Goal: Information Seeking & Learning: Find specific fact

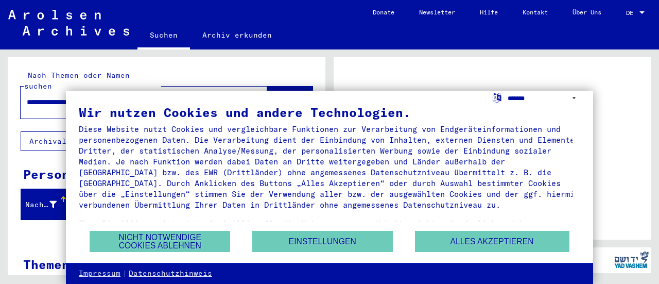
click at [573, 95] on select "**********" at bounding box center [543, 98] width 73 height 15
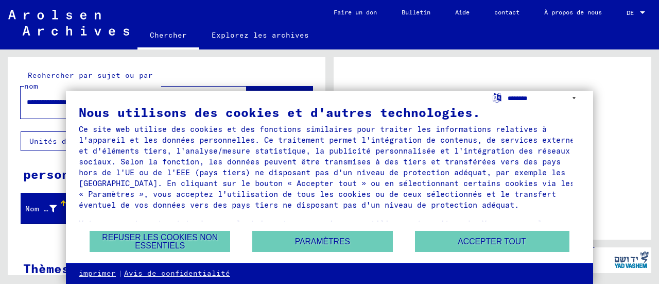
click at [507, 91] on select "**********" at bounding box center [543, 98] width 73 height 15
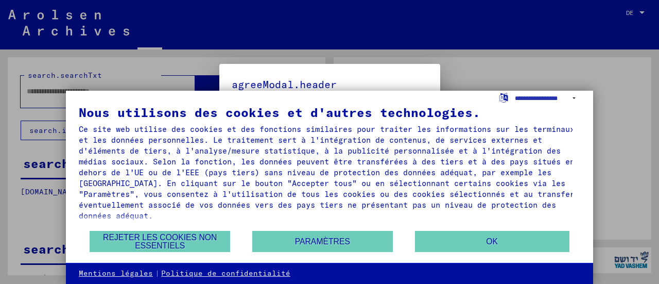
type input "**********"
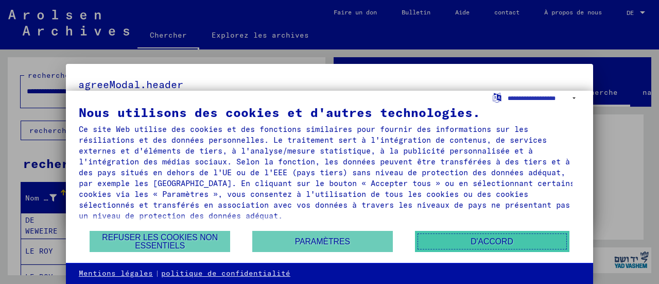
click at [476, 240] on font "D'ACCORD" at bounding box center [491, 241] width 43 height 9
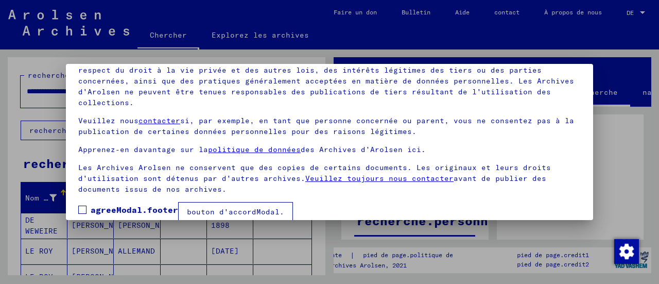
scroll to position [80, 0]
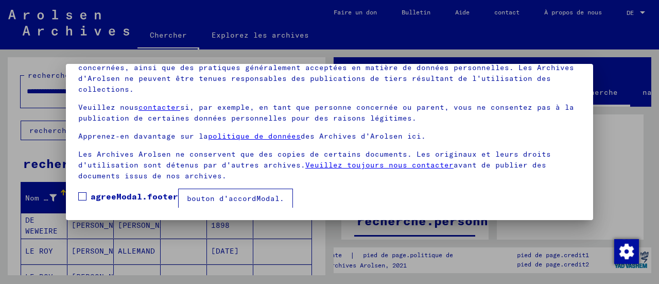
click at [82, 193] on span at bounding box center [82, 196] width 8 height 8
click at [219, 198] on font "bouton d'accordModal." at bounding box center [235, 198] width 97 height 9
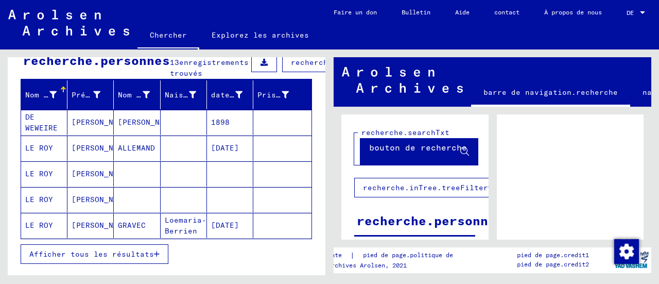
scroll to position [195, 0]
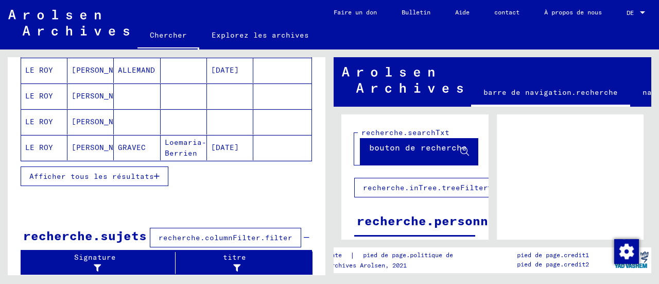
click at [134, 171] on font "Afficher tous les résultats" at bounding box center [91, 175] width 125 height 9
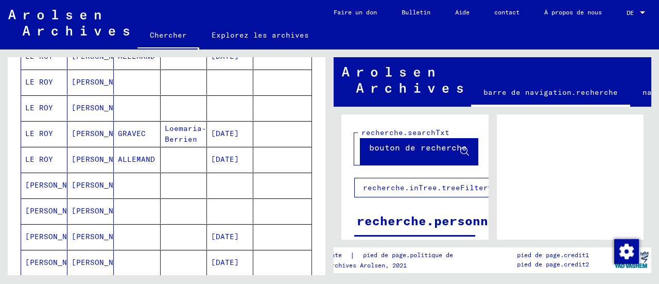
scroll to position [92, 0]
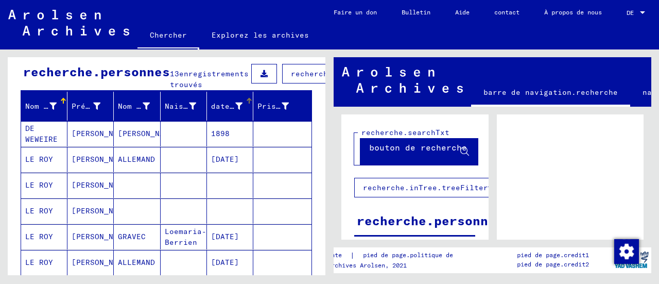
click at [230, 111] on font "date de naissance" at bounding box center [250, 105] width 79 height 9
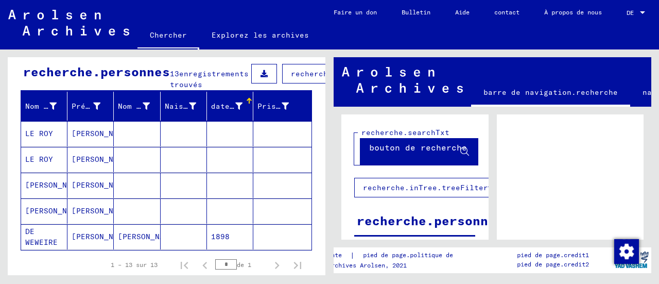
click at [231, 111] on font "date de naissance" at bounding box center [250, 105] width 79 height 9
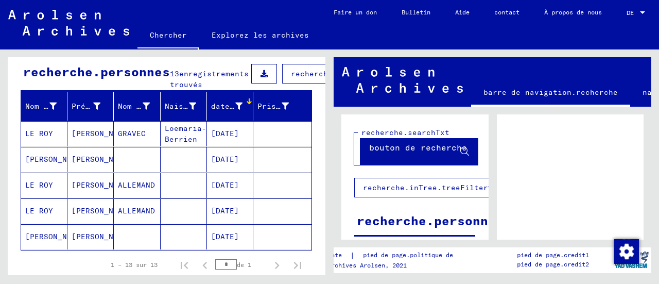
scroll to position [143, 0]
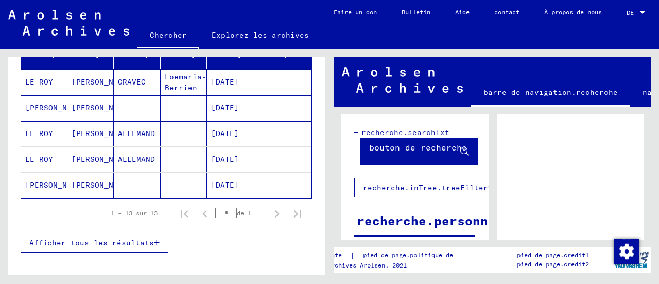
click at [117, 247] on font "Afficher tous les résultats" at bounding box center [91, 242] width 125 height 9
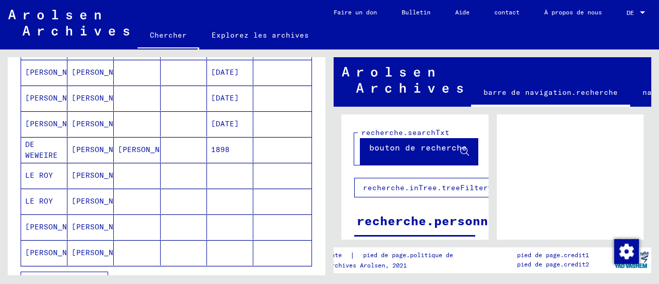
scroll to position [297, 0]
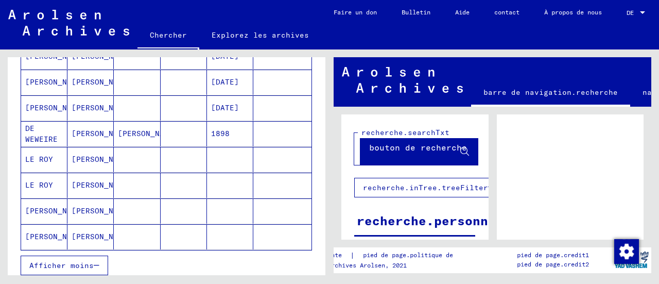
click at [36, 240] on font "[PERSON_NAME]" at bounding box center [55, 236] width 60 height 9
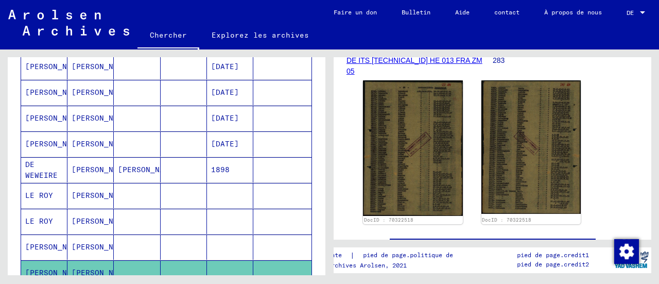
scroll to position [297, 0]
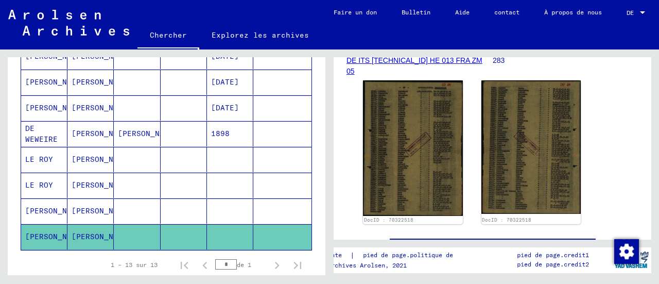
click at [37, 215] on font "[PERSON_NAME]" at bounding box center [55, 210] width 60 height 9
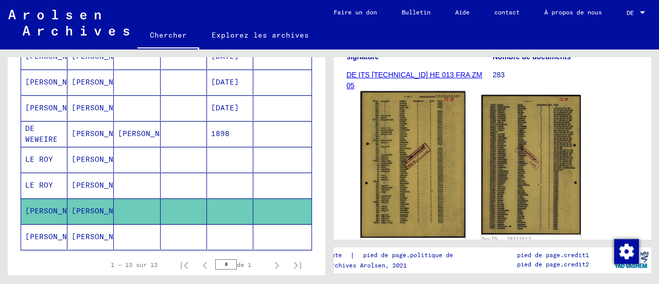
scroll to position [206, 0]
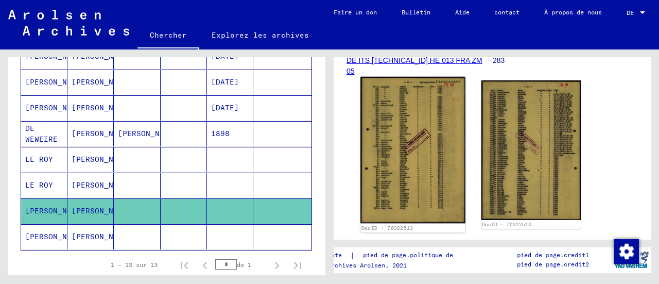
click at [416, 144] on img at bounding box center [412, 150] width 104 height 147
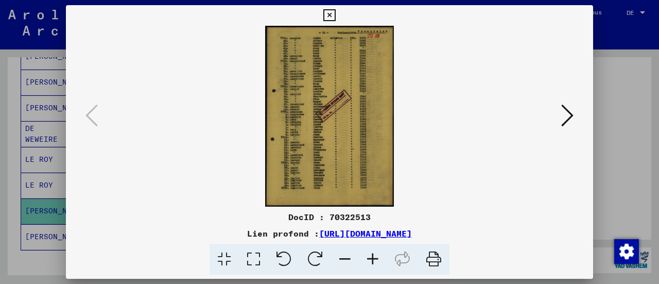
click at [369, 257] on icon at bounding box center [373, 258] width 28 height 31
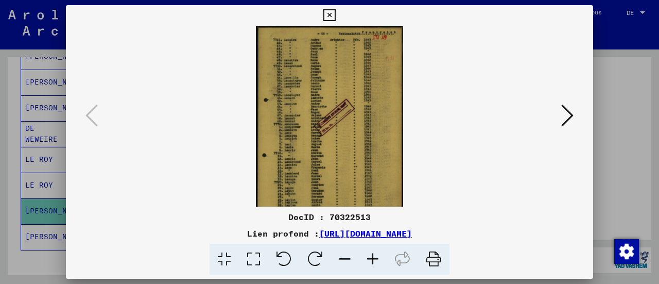
click at [371, 256] on icon at bounding box center [373, 258] width 28 height 31
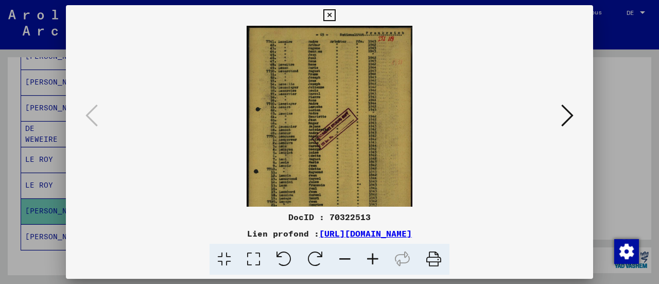
click at [371, 256] on icon at bounding box center [373, 258] width 28 height 31
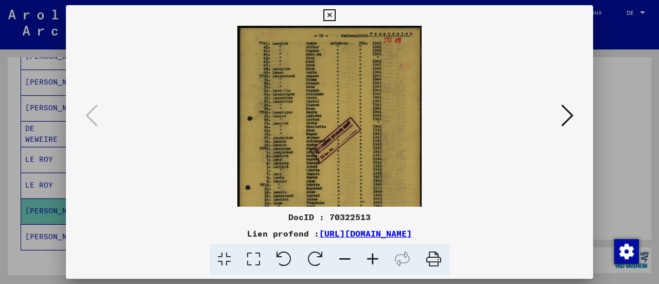
click at [371, 256] on icon at bounding box center [373, 258] width 28 height 31
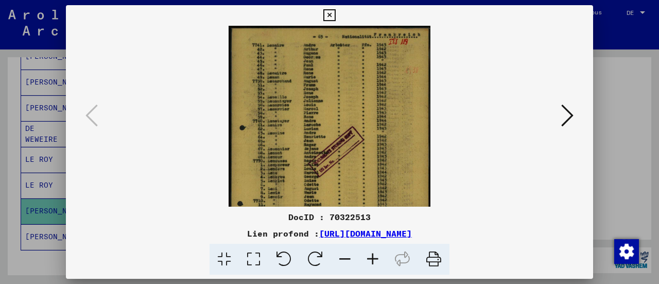
click at [371, 256] on icon at bounding box center [373, 258] width 28 height 31
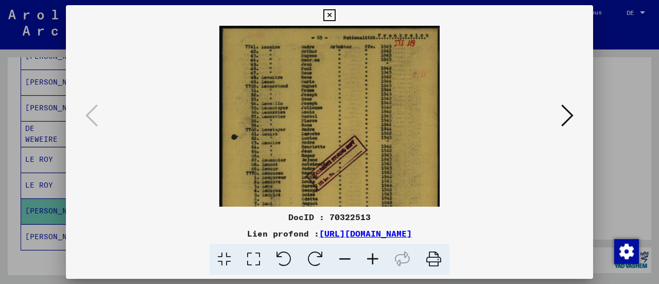
click at [372, 256] on icon at bounding box center [373, 258] width 28 height 31
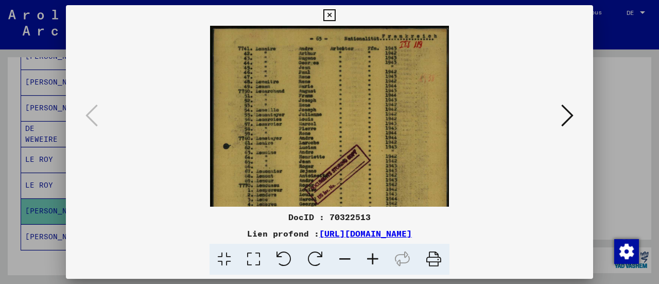
click at [372, 256] on icon at bounding box center [373, 258] width 28 height 31
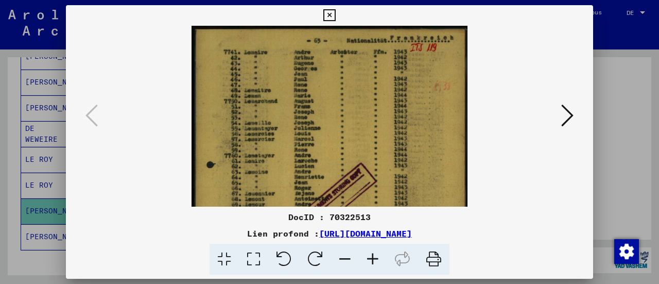
click at [372, 256] on icon at bounding box center [373, 258] width 28 height 31
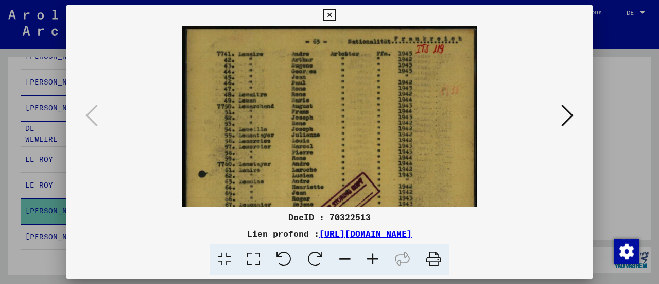
click at [372, 256] on icon at bounding box center [373, 258] width 28 height 31
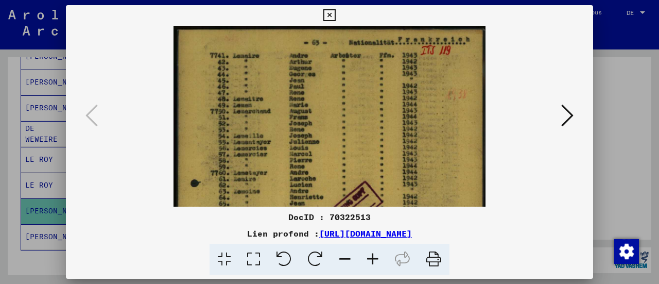
click at [371, 253] on icon at bounding box center [373, 258] width 28 height 31
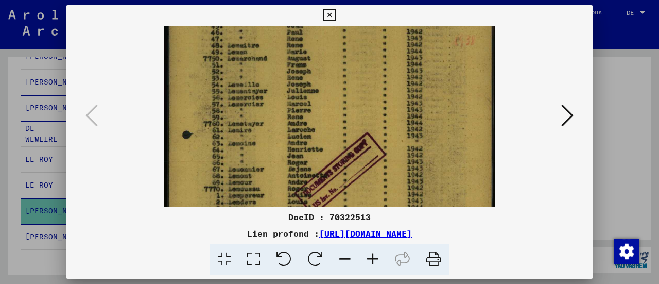
drag, startPoint x: 340, startPoint y: 161, endPoint x: 351, endPoint y: 101, distance: 60.7
click at [351, 101] on img at bounding box center [329, 200] width 330 height 464
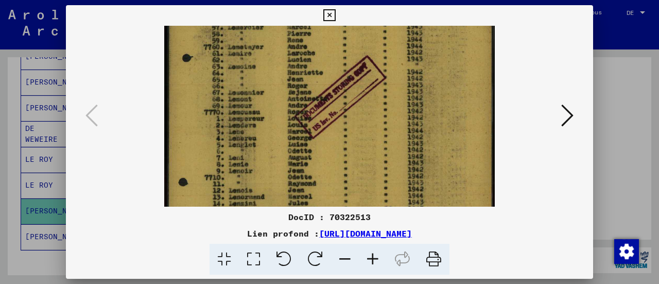
drag, startPoint x: 332, startPoint y: 161, endPoint x: 345, endPoint y: 90, distance: 72.1
click at [345, 90] on img at bounding box center [329, 123] width 330 height 464
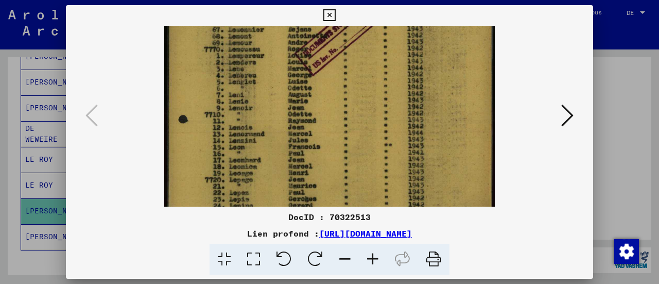
drag, startPoint x: 335, startPoint y: 151, endPoint x: 346, endPoint y: 97, distance: 55.1
click at [348, 89] on img at bounding box center [329, 61] width 330 height 464
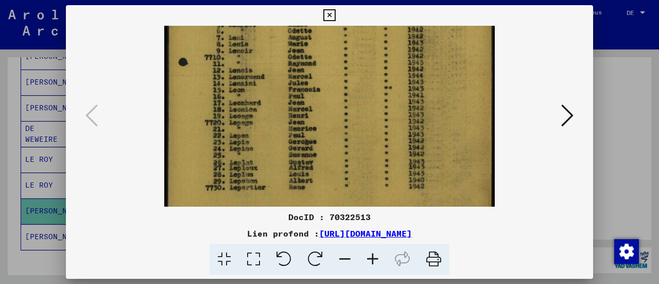
drag, startPoint x: 335, startPoint y: 149, endPoint x: 343, endPoint y: 93, distance: 56.2
click at [343, 93] on img at bounding box center [329, 3] width 330 height 464
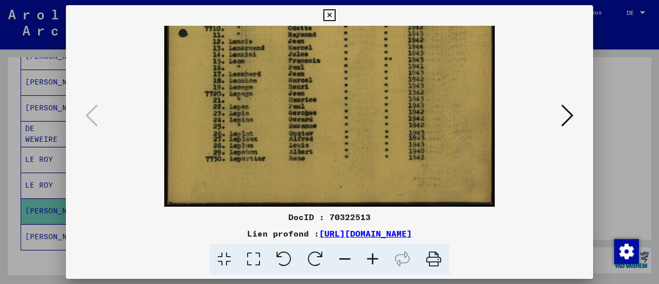
drag, startPoint x: 331, startPoint y: 156, endPoint x: 338, endPoint y: 102, distance: 54.9
click at [565, 112] on icon at bounding box center [567, 115] width 12 height 25
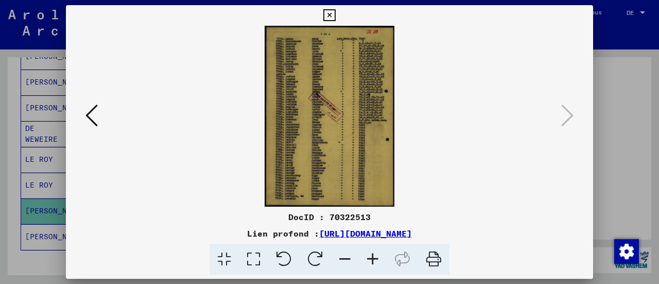
click at [330, 145] on img at bounding box center [329, 116] width 129 height 181
click at [372, 253] on icon at bounding box center [373, 258] width 28 height 31
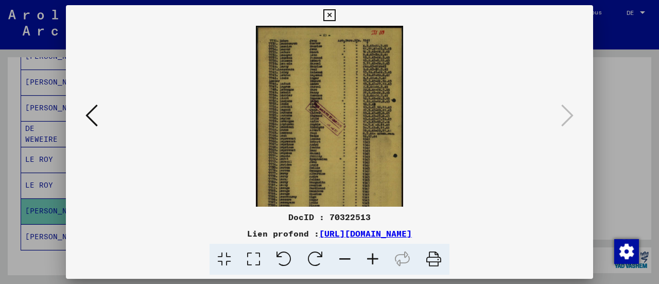
click at [372, 252] on icon at bounding box center [373, 258] width 28 height 31
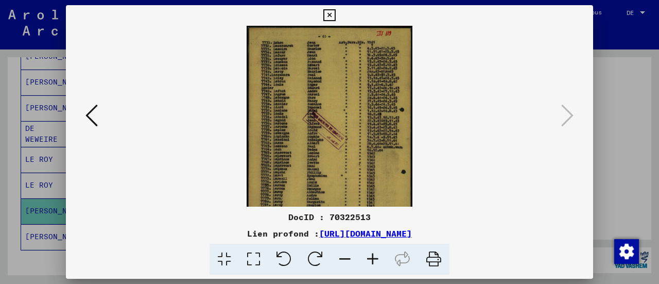
click at [372, 251] on icon at bounding box center [373, 258] width 28 height 31
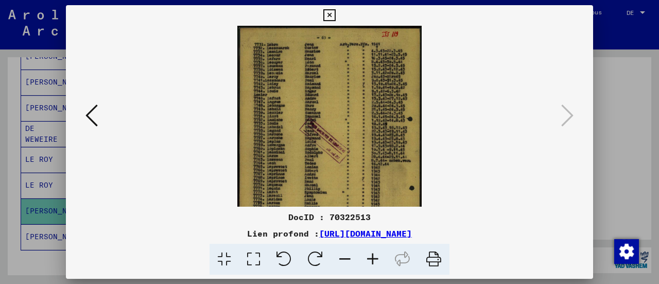
click at [372, 251] on icon at bounding box center [373, 258] width 28 height 31
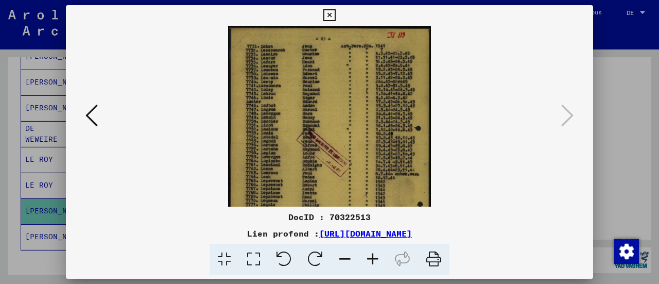
click at [372, 251] on icon at bounding box center [373, 258] width 28 height 31
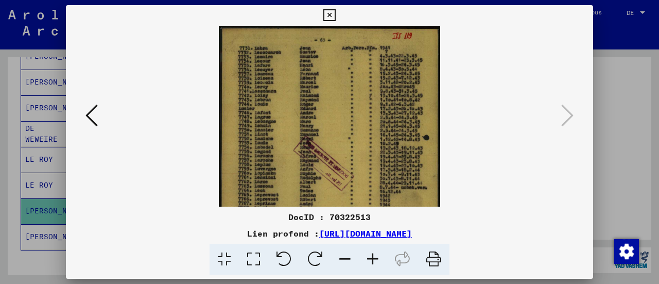
click at [372, 251] on icon at bounding box center [373, 258] width 28 height 31
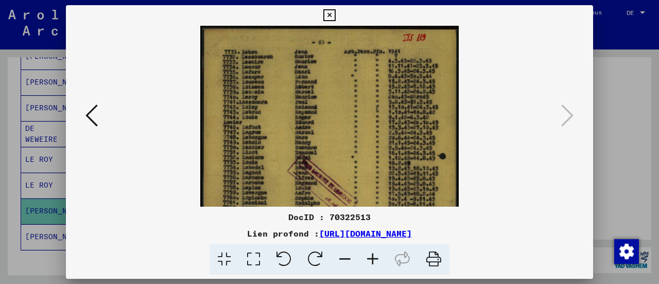
click at [372, 251] on icon at bounding box center [373, 258] width 28 height 31
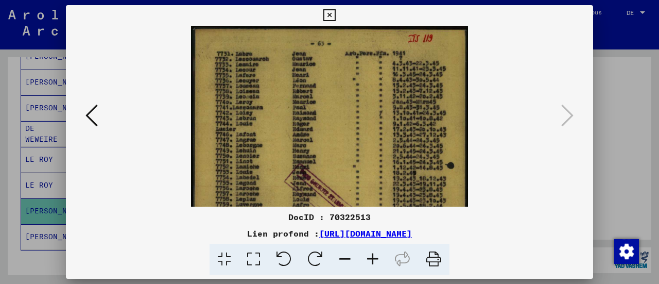
click at [372, 250] on icon at bounding box center [373, 258] width 28 height 31
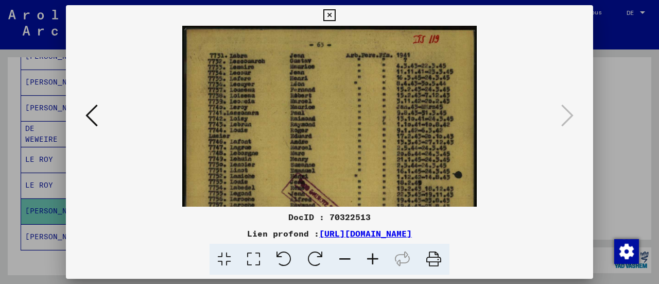
click at [372, 250] on icon at bounding box center [373, 258] width 28 height 31
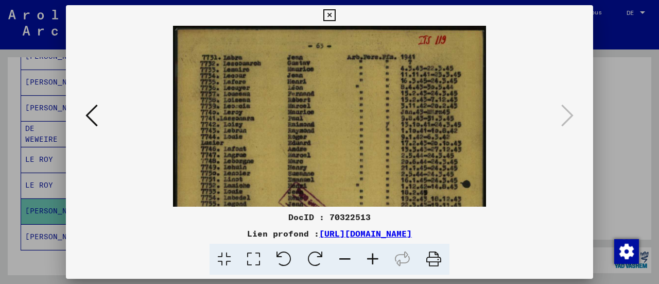
click at [372, 250] on icon at bounding box center [373, 258] width 28 height 31
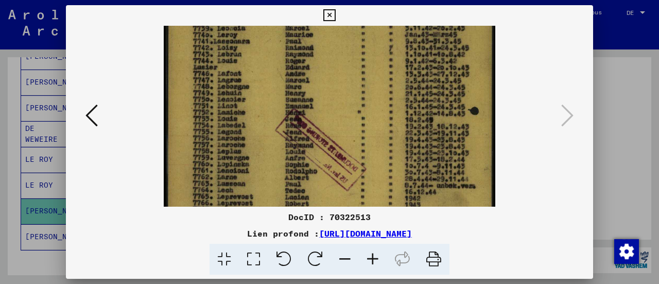
drag, startPoint x: 323, startPoint y: 157, endPoint x: 337, endPoint y: 96, distance: 62.8
click at [337, 72] on img at bounding box center [329, 175] width 331 height 464
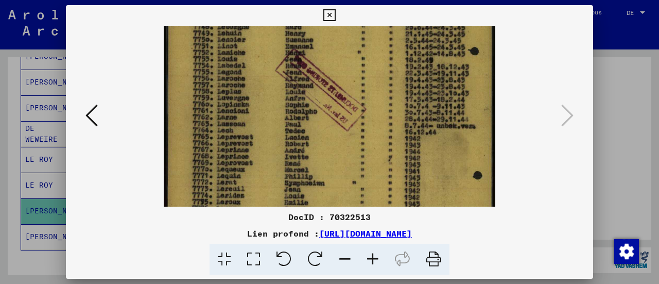
drag, startPoint x: 337, startPoint y: 173, endPoint x: 326, endPoint y: 122, distance: 52.0
click at [326, 122] on img at bounding box center [329, 116] width 331 height 464
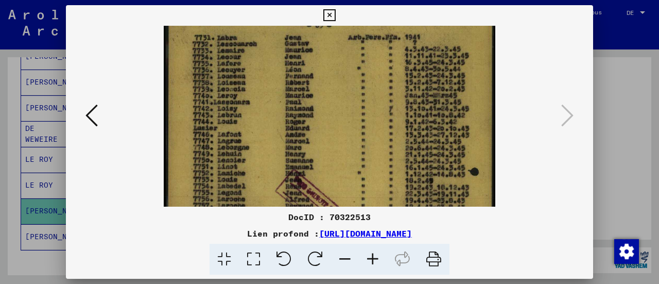
drag, startPoint x: 433, startPoint y: 121, endPoint x: 417, endPoint y: 188, distance: 69.3
click at [419, 244] on div "DocID : 70322513 Lien profond : [URL][DOMAIN_NAME]" at bounding box center [329, 140] width 527 height 270
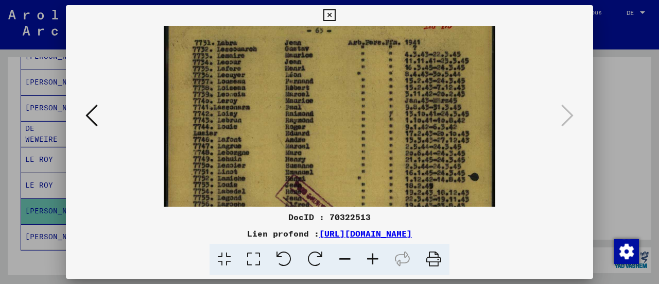
scroll to position [0, 0]
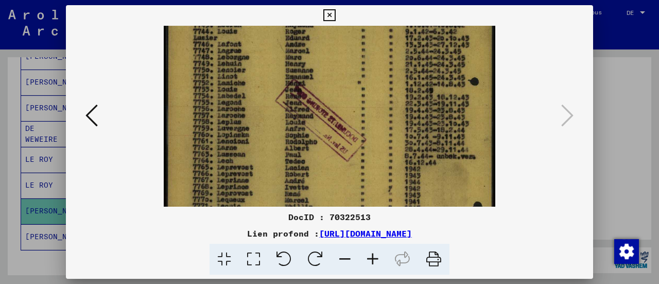
drag, startPoint x: 413, startPoint y: 116, endPoint x: 431, endPoint y: 57, distance: 61.9
click at [430, 57] on img at bounding box center [329, 146] width 331 height 464
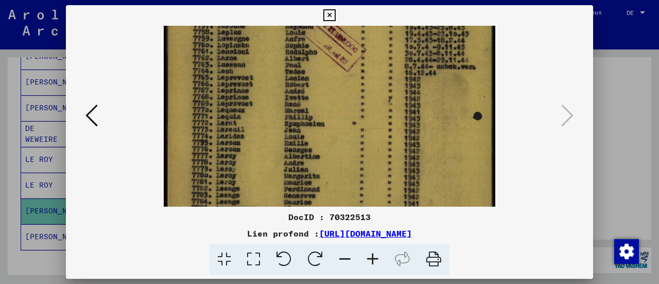
drag, startPoint x: 426, startPoint y: 137, endPoint x: 444, endPoint y: 50, distance: 88.8
click at [444, 48] on img at bounding box center [329, 56] width 331 height 464
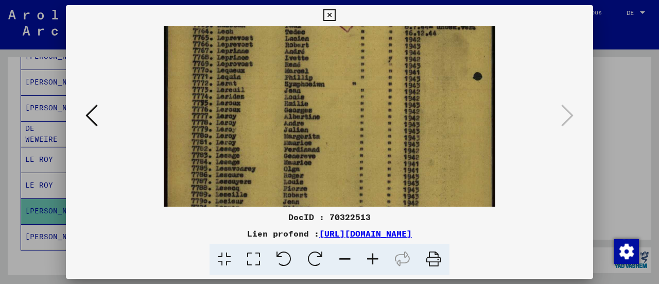
scroll to position [265, 0]
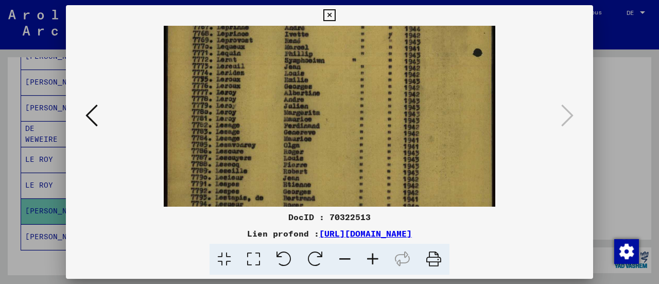
drag, startPoint x: 419, startPoint y: 130, endPoint x: 423, endPoint y: 71, distance: 59.3
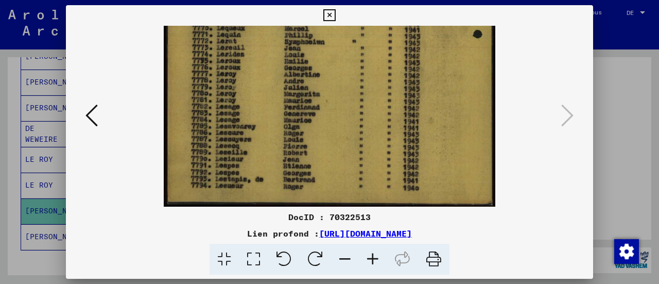
drag, startPoint x: 267, startPoint y: 171, endPoint x: 288, endPoint y: 68, distance: 105.0
click at [333, 16] on icon at bounding box center [329, 15] width 12 height 12
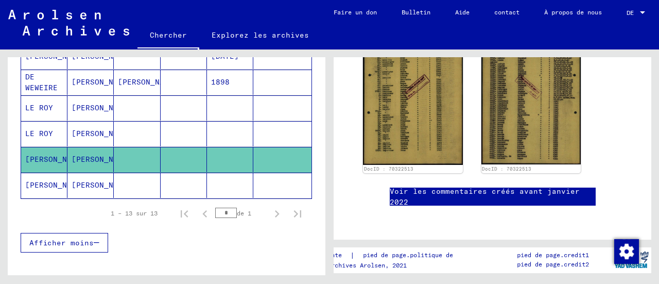
scroll to position [360, 0]
click at [34, 190] on font "[PERSON_NAME]" at bounding box center [55, 185] width 60 height 11
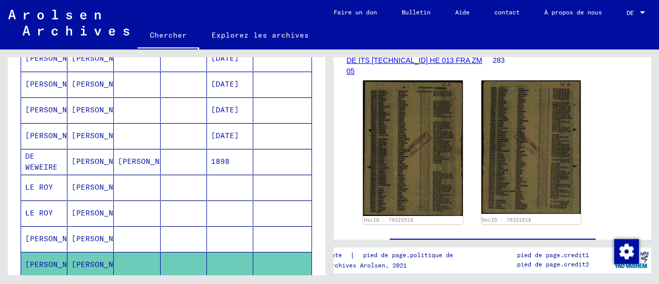
scroll to position [246, 0]
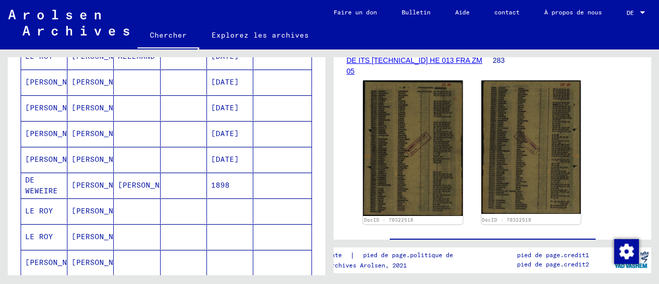
click at [30, 161] on font "[PERSON_NAME]" at bounding box center [55, 159] width 60 height 11
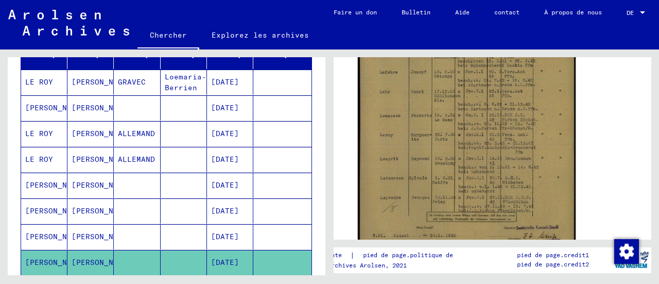
scroll to position [257, 0]
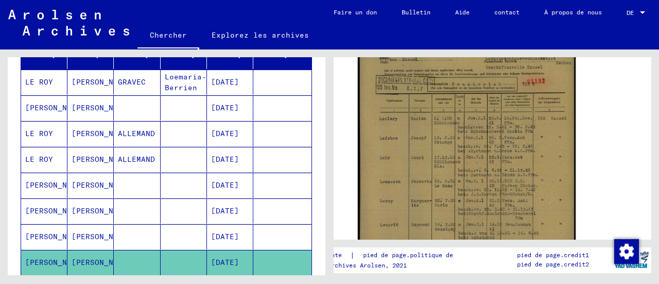
click at [465, 192] on img at bounding box center [467, 175] width 218 height 306
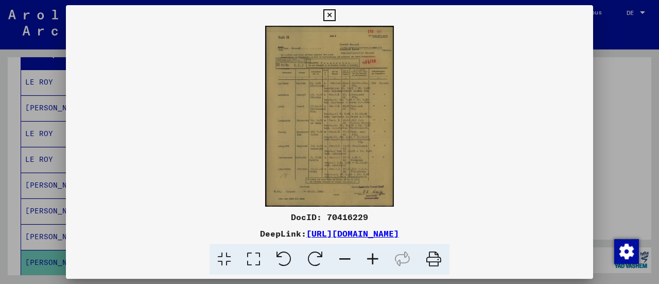
click at [465, 192] on img at bounding box center [329, 116] width 527 height 181
click at [367, 255] on icon at bounding box center [373, 258] width 28 height 31
click at [370, 255] on icon at bounding box center [373, 258] width 28 height 31
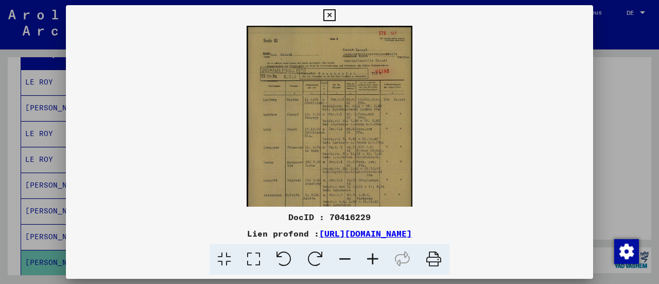
click at [372, 255] on icon at bounding box center [373, 258] width 28 height 31
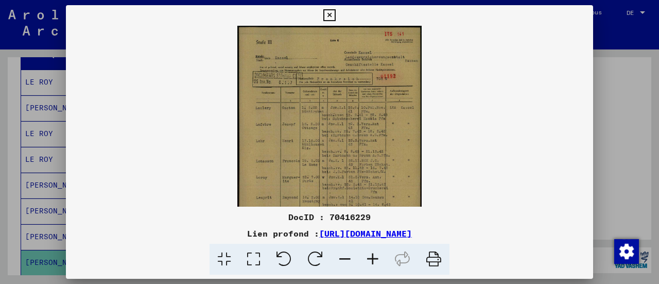
click at [373, 254] on icon at bounding box center [373, 258] width 28 height 31
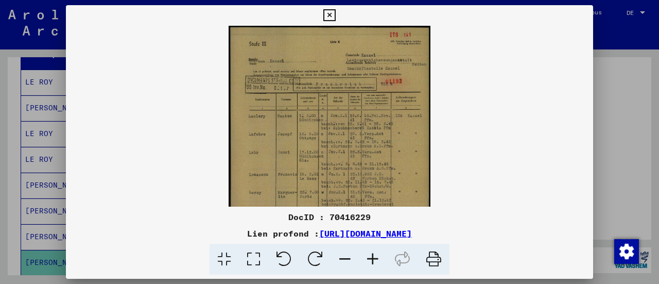
click at [373, 254] on icon at bounding box center [373, 258] width 28 height 31
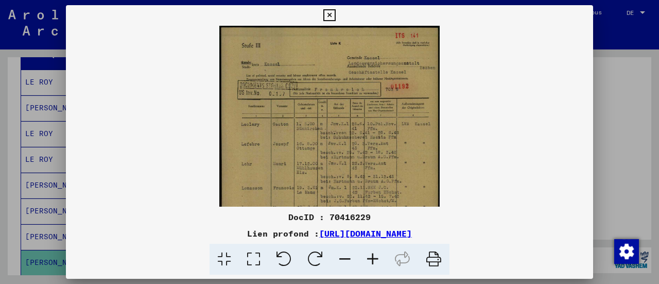
click at [373, 254] on icon at bounding box center [373, 258] width 28 height 31
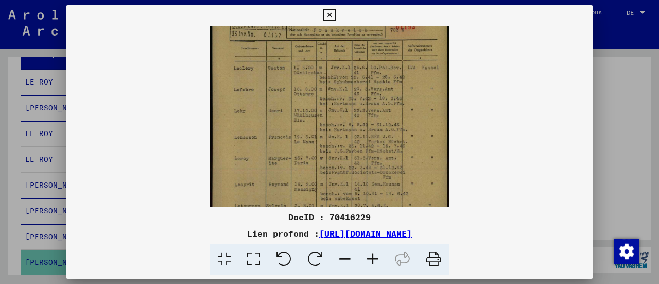
drag, startPoint x: 299, startPoint y: 165, endPoint x: 316, endPoint y: 99, distance: 68.5
click at [316, 99] on img at bounding box center [329, 128] width 239 height 335
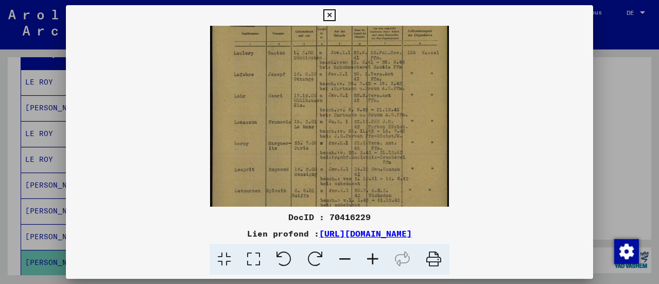
scroll to position [86, 0]
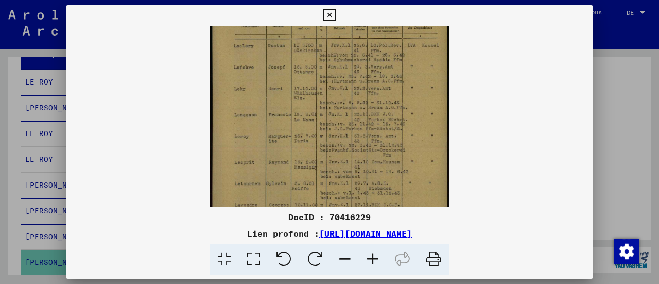
click at [320, 148] on img at bounding box center [329, 106] width 239 height 335
click at [375, 256] on icon at bounding box center [373, 258] width 28 height 31
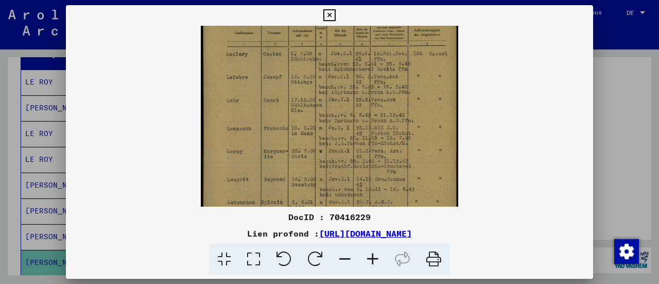
click at [375, 256] on icon at bounding box center [373, 258] width 28 height 31
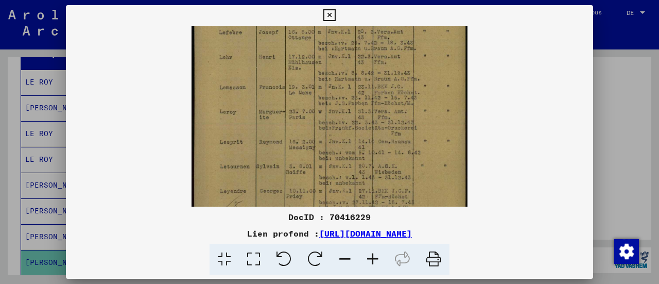
click at [389, 103] on img at bounding box center [328, 78] width 275 height 387
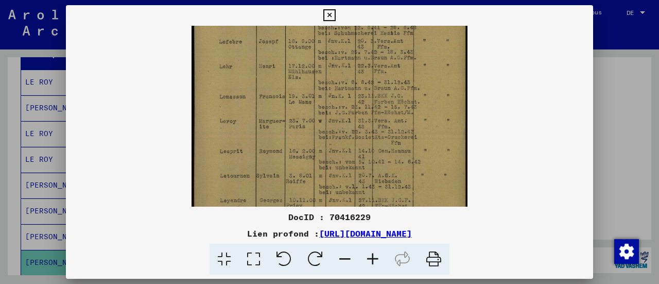
drag, startPoint x: 303, startPoint y: 104, endPoint x: 306, endPoint y: 124, distance: 19.7
click at [306, 125] on img at bounding box center [328, 87] width 275 height 387
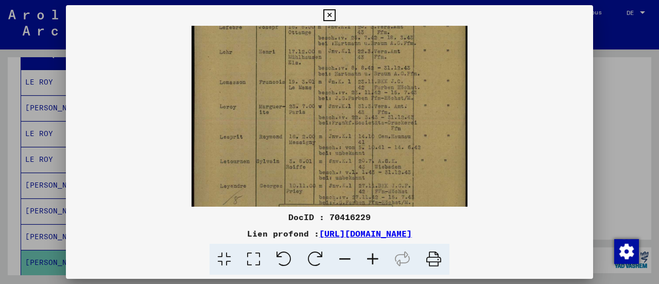
scroll to position [147, 0]
drag, startPoint x: 415, startPoint y: 134, endPoint x: 416, endPoint y: 129, distance: 5.8
click at [416, 129] on img at bounding box center [328, 72] width 275 height 387
click at [324, 13] on icon at bounding box center [329, 15] width 12 height 12
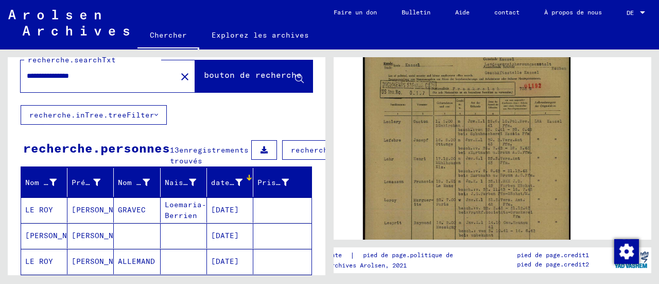
scroll to position [0, 0]
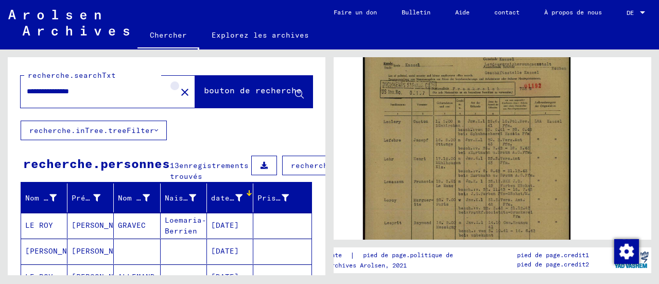
click at [179, 91] on mat-icon "close" at bounding box center [185, 92] width 12 height 12
